Goal: Task Accomplishment & Management: Manage account settings

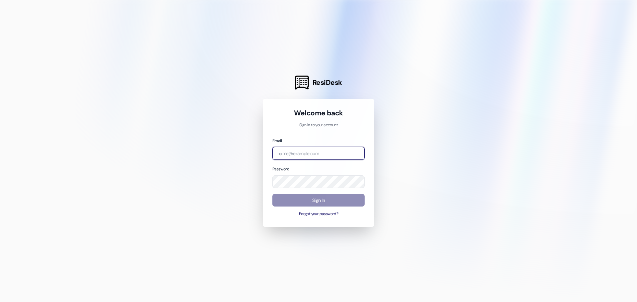
type input "[PERSON_NAME][EMAIL_ADDRESS][DOMAIN_NAME]"
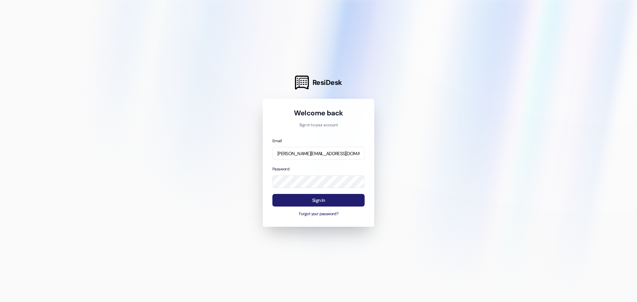
click at [309, 199] on button "Sign In" at bounding box center [318, 200] width 92 height 13
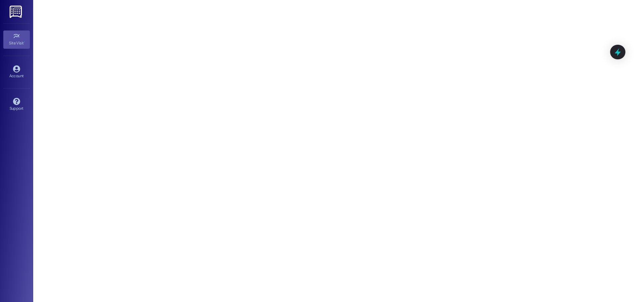
click at [15, 15] on img at bounding box center [17, 12] width 14 height 12
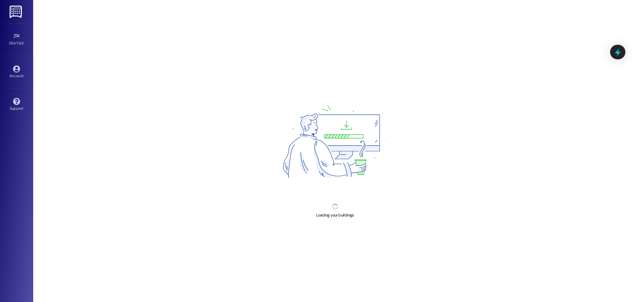
click at [15, 60] on div "Account Go to Account" at bounding box center [16, 72] width 27 height 32
click at [15, 77] on div "Account" at bounding box center [16, 76] width 33 height 7
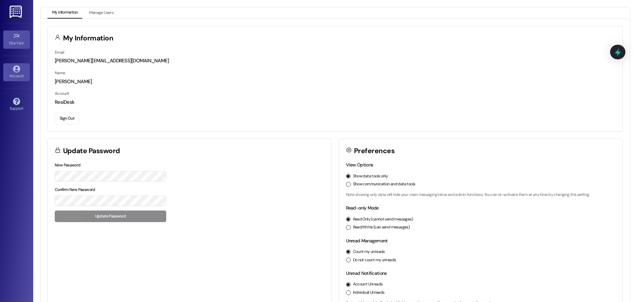
click at [16, 39] on icon at bounding box center [16, 35] width 7 height 7
